Goal: Task Accomplishment & Management: Manage account settings

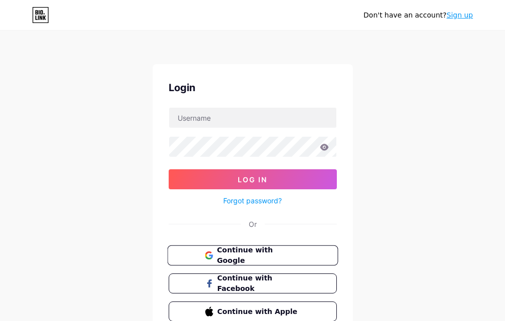
click at [266, 257] on span "Continue with Google" at bounding box center [259, 256] width 84 height 22
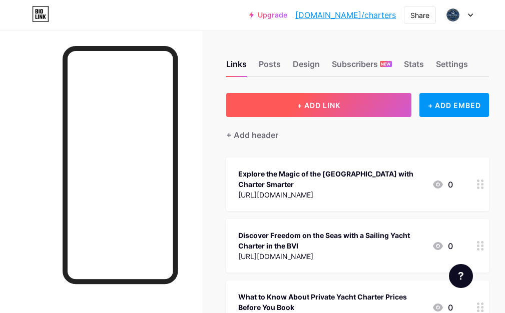
click at [325, 100] on button "+ ADD LINK" at bounding box center [318, 105] width 185 height 24
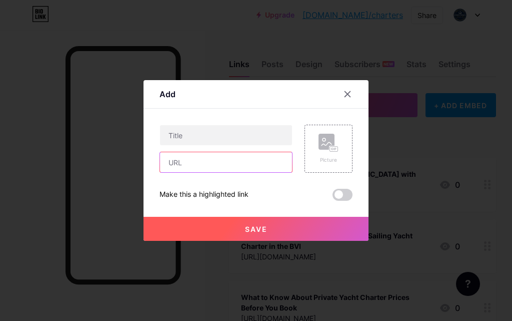
click at [231, 165] on input "text" at bounding box center [226, 162] width 132 height 20
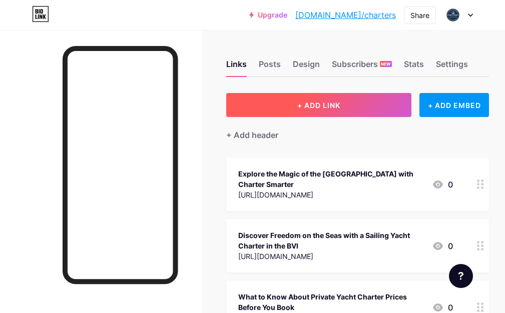
click at [347, 97] on button "+ ADD LINK" at bounding box center [318, 105] width 185 height 24
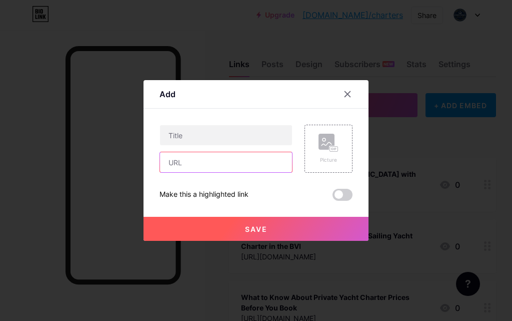
click at [203, 166] on input "text" at bounding box center [226, 162] width 132 height 20
paste input "https://payhip.com/chartersmarter/blog/news/what-to-pack-for-a-bvi-yacht-charte…"
type input "https://payhip.com/chartersmarter/blog/news/what-to-pack-for-a-bvi-yacht-charte…"
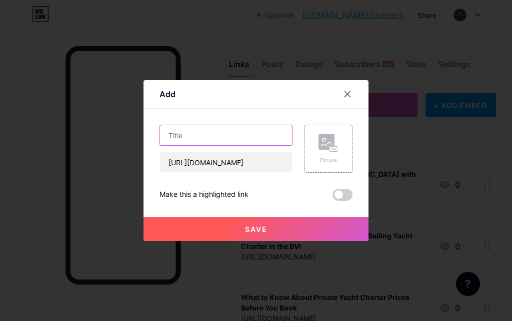
click at [198, 136] on input "text" at bounding box center [226, 135] width 132 height 20
paste input "What to Pack for a BVI Yacht Charter Adventure"
type input "What to Pack for a BVI Yacht Charter Adventure"
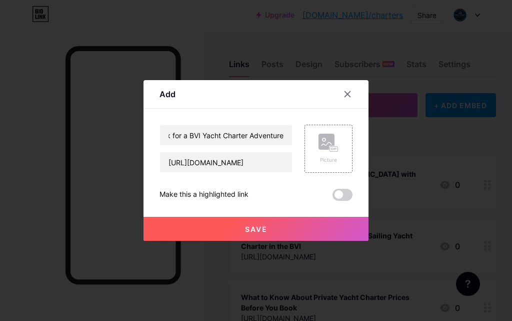
click at [292, 224] on button "Save" at bounding box center [256, 229] width 225 height 24
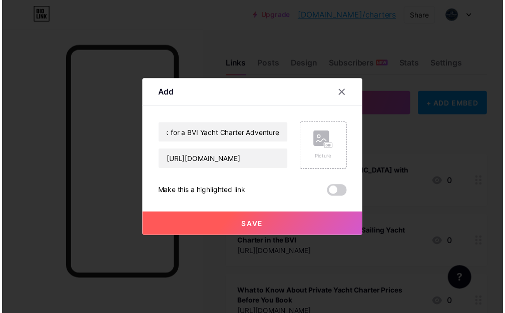
scroll to position [0, 0]
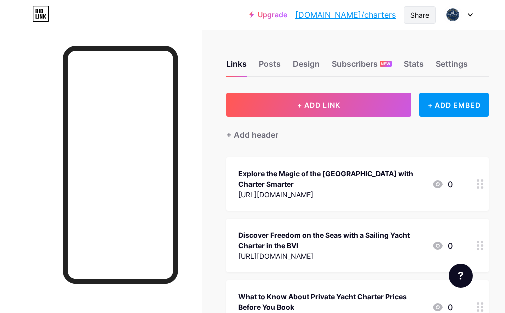
click at [418, 18] on div "Share" at bounding box center [419, 15] width 19 height 11
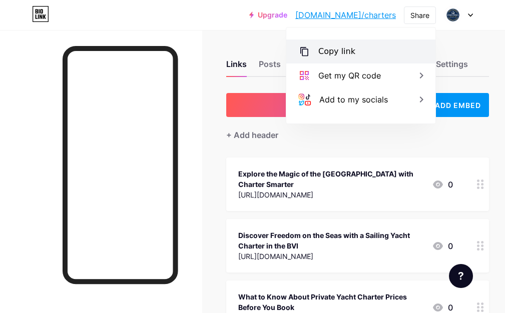
click at [347, 53] on div "Copy link" at bounding box center [336, 52] width 37 height 12
